Goal: Use online tool/utility: Utilize a website feature to perform a specific function

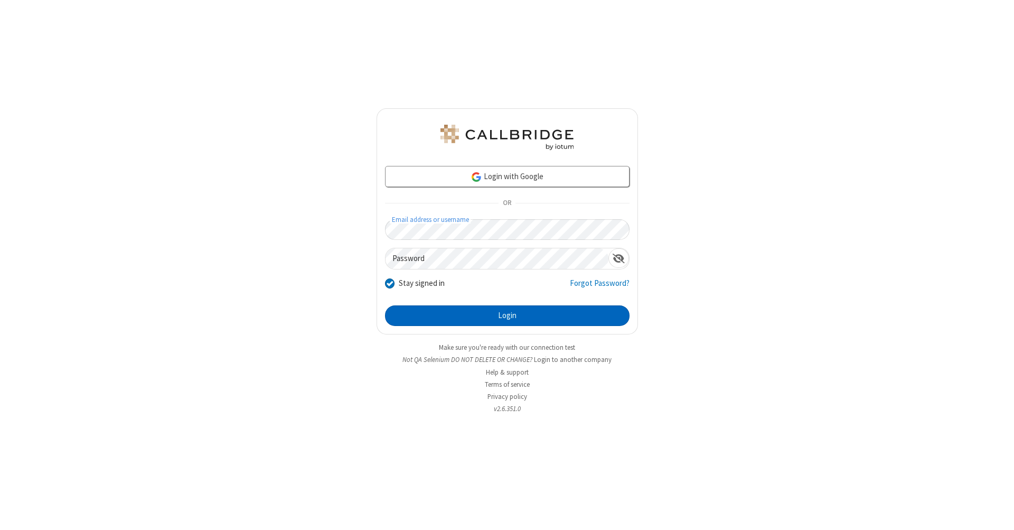
click at [507, 316] on button "Login" at bounding box center [507, 315] width 244 height 21
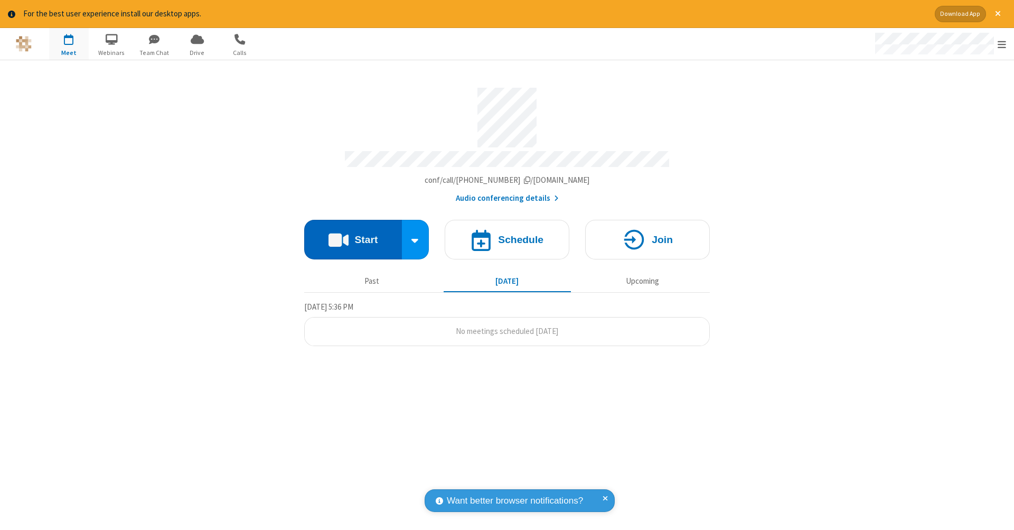
click at [353, 234] on button "Start" at bounding box center [353, 240] width 98 height 40
